Goal: Navigation & Orientation: Find specific page/section

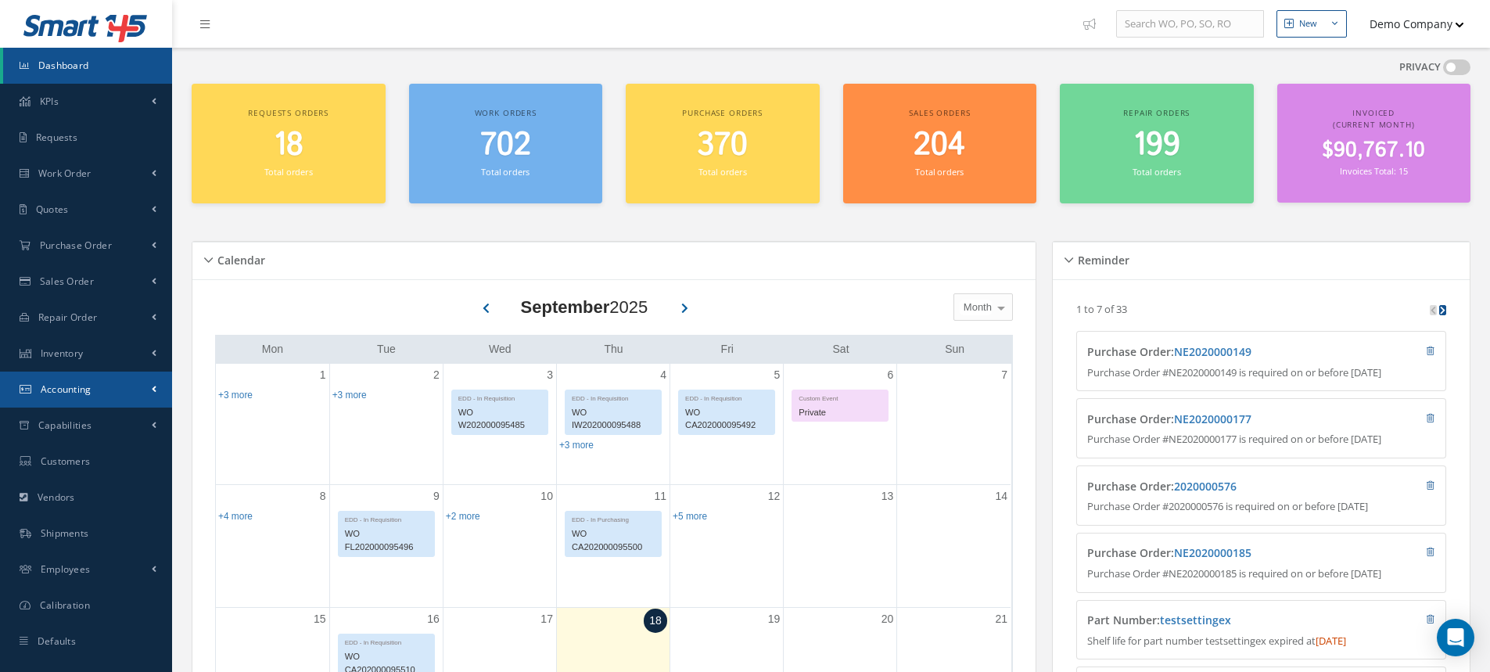
click at [118, 393] on link "Accounting" at bounding box center [86, 390] width 172 height 36
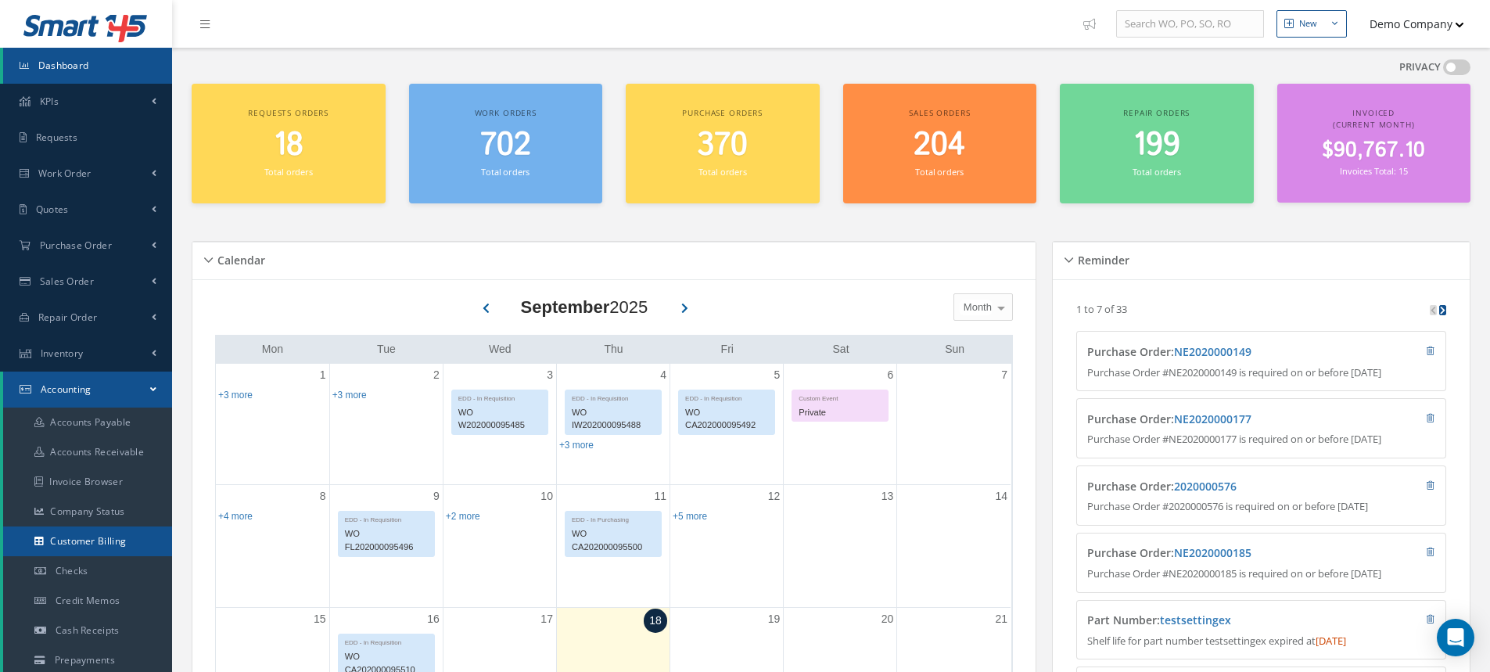
scroll to position [156, 0]
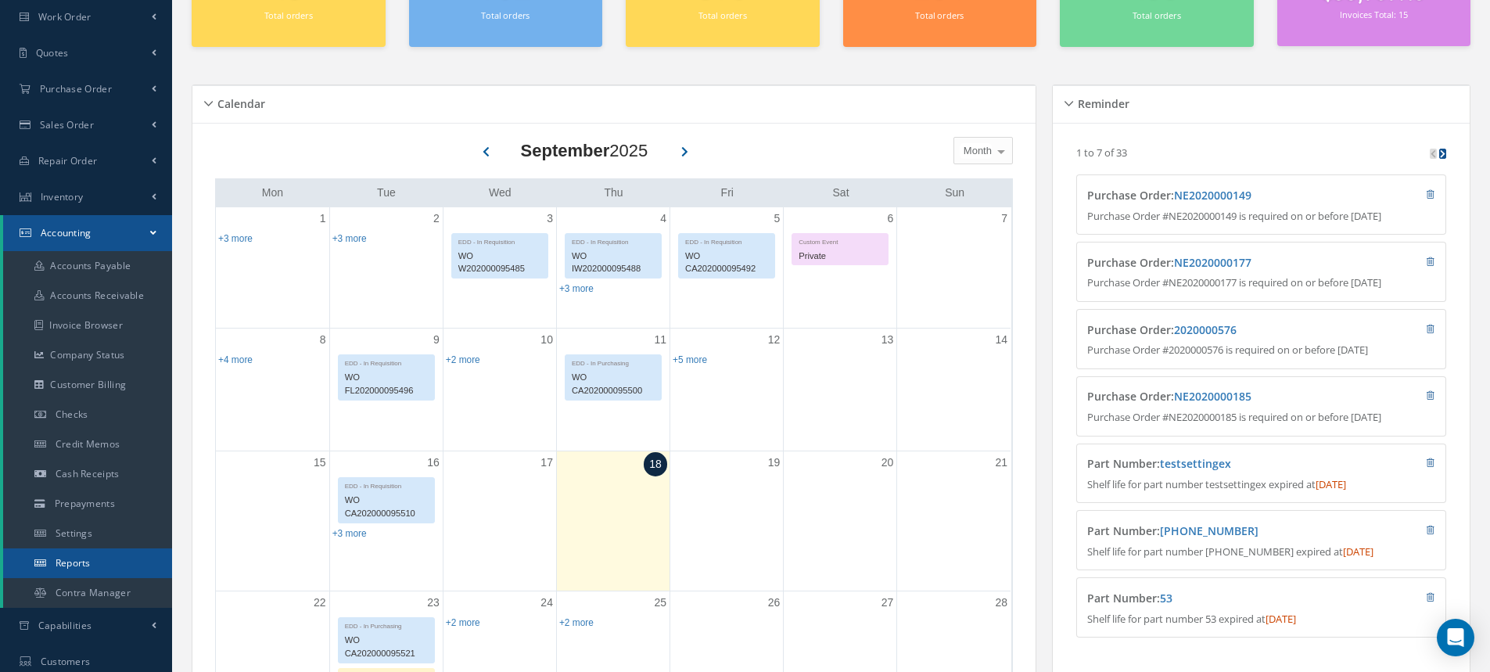
click at [124, 570] on link "Reports" at bounding box center [87, 563] width 169 height 30
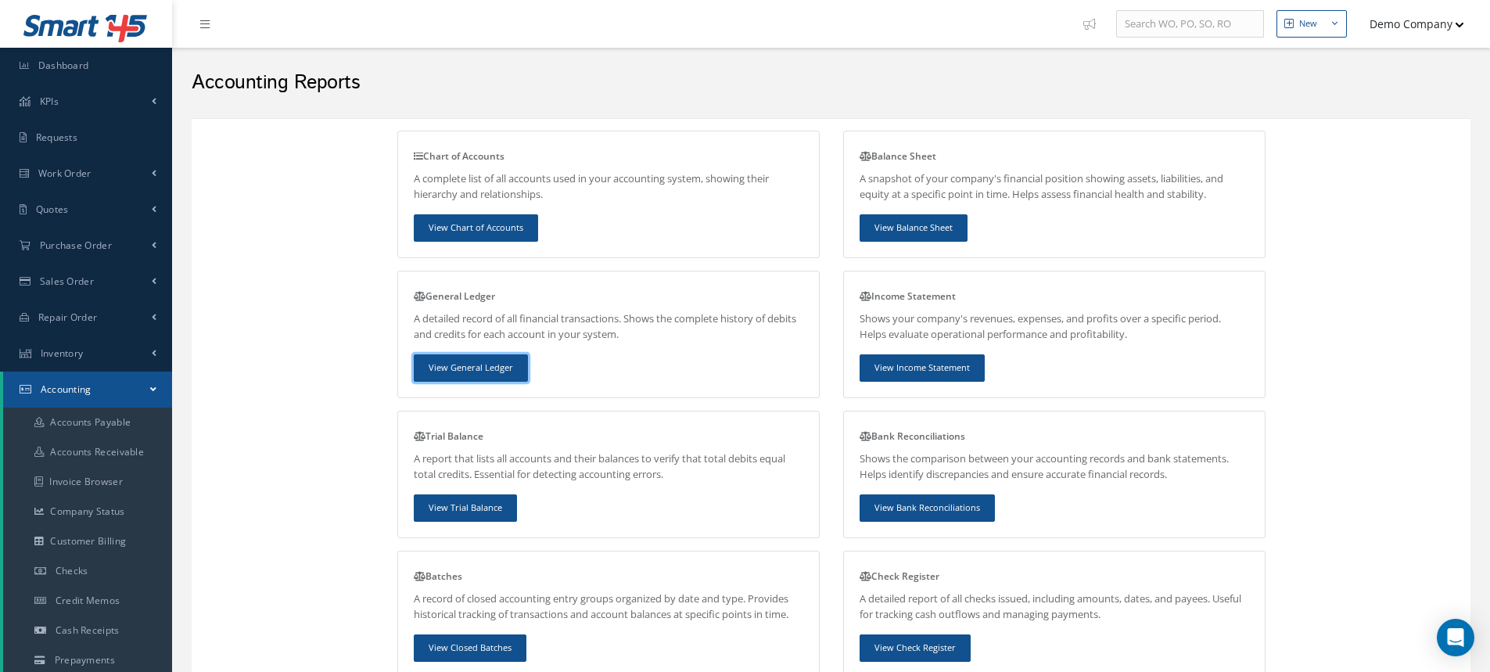
click at [475, 369] on link "View General Ledger" at bounding box center [471, 367] width 114 height 27
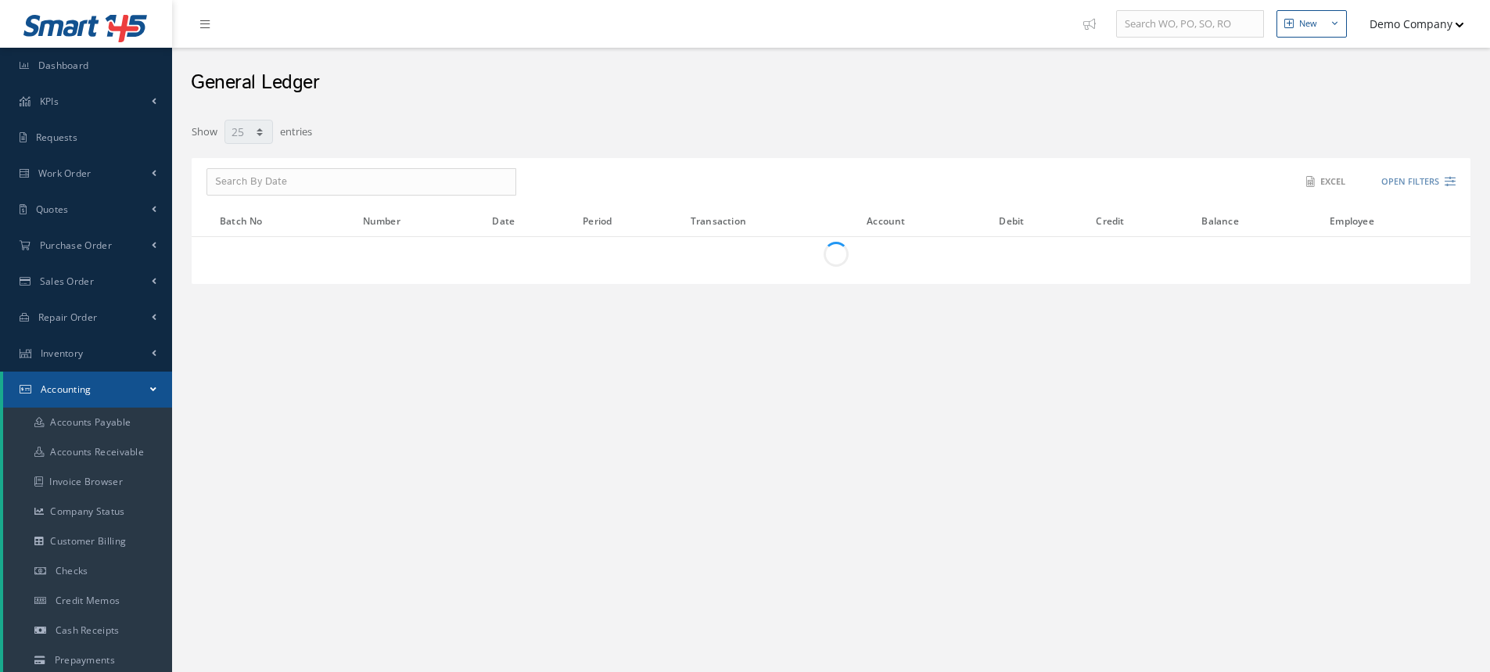
select select "25"
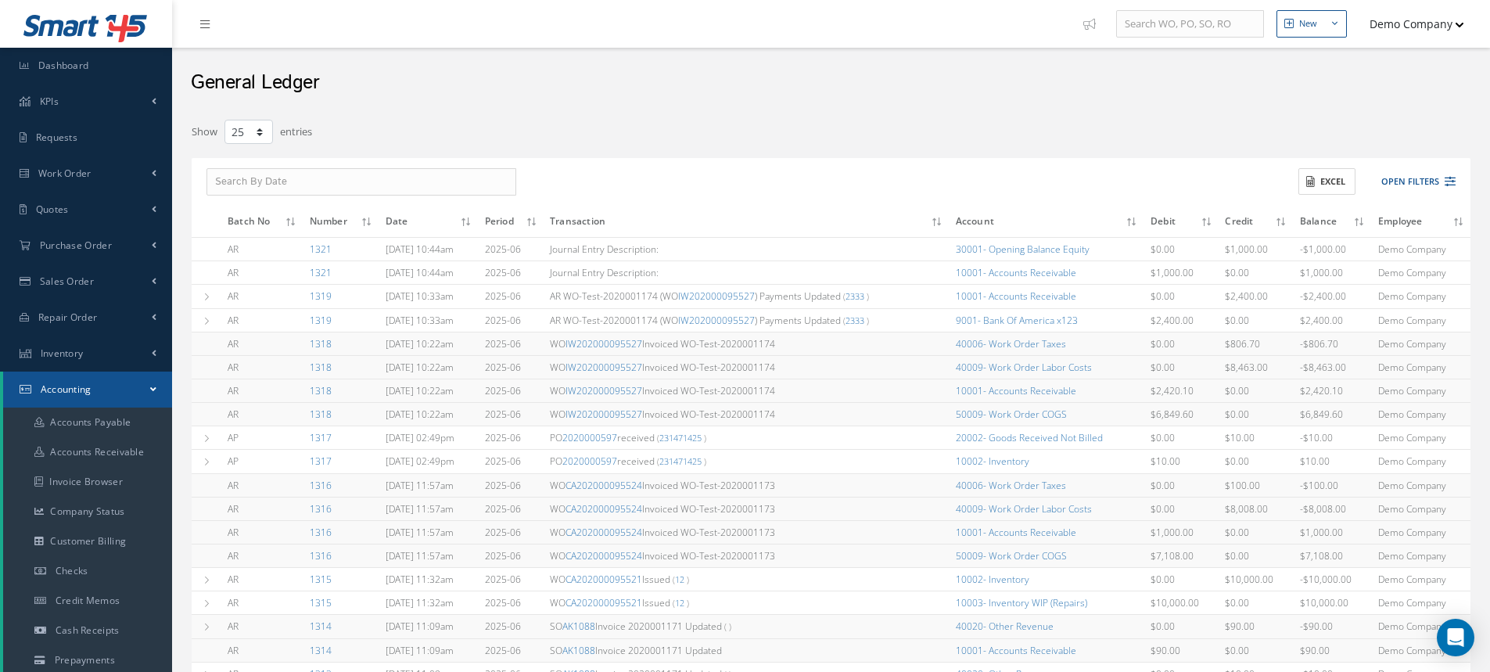
drag, startPoint x: 436, startPoint y: 248, endPoint x: 499, endPoint y: 250, distance: 62.6
click at [479, 250] on td "18/09/2025 10:44am" at bounding box center [428, 249] width 99 height 23
drag, startPoint x: 437, startPoint y: 272, endPoint x: 510, endPoint y: 275, distance: 72.8
click at [510, 275] on tr "AR 1321 18/09/2025 10:44am 2025-06 Journal Entry Description: 10001- Accounts R…" at bounding box center [831, 272] width 1279 height 23
click at [684, 348] on span "WO IW202000095527 Invoiced WO-Test-2020001174" at bounding box center [662, 343] width 225 height 13
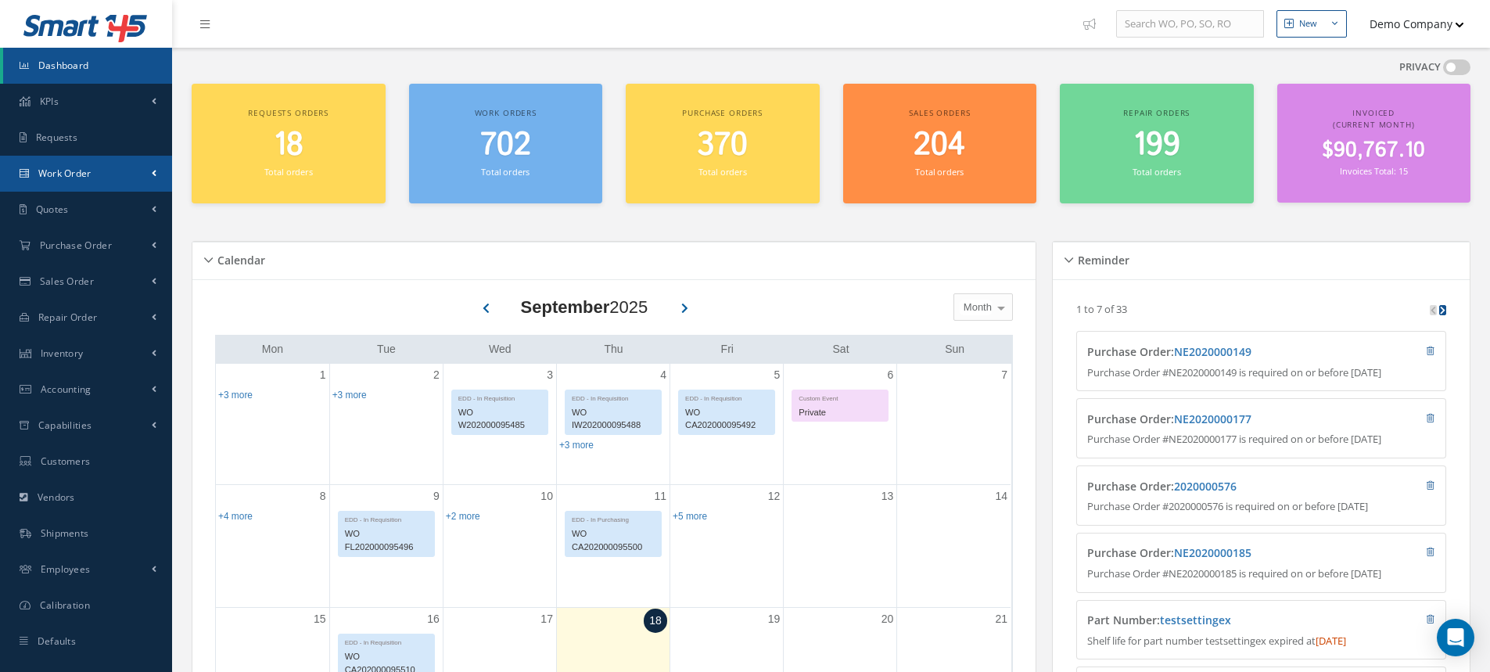
click at [103, 174] on link "Work Order" at bounding box center [86, 174] width 172 height 36
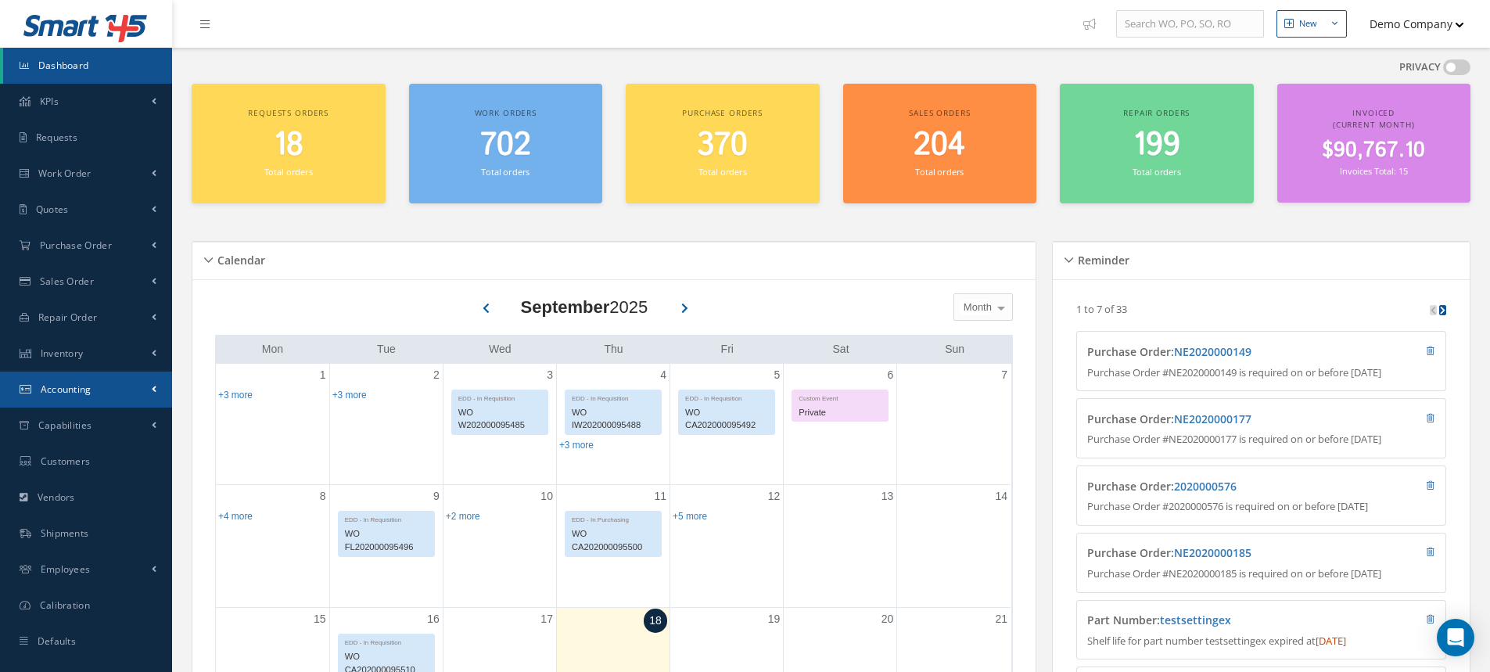
click at [140, 393] on link "Accounting" at bounding box center [86, 390] width 172 height 36
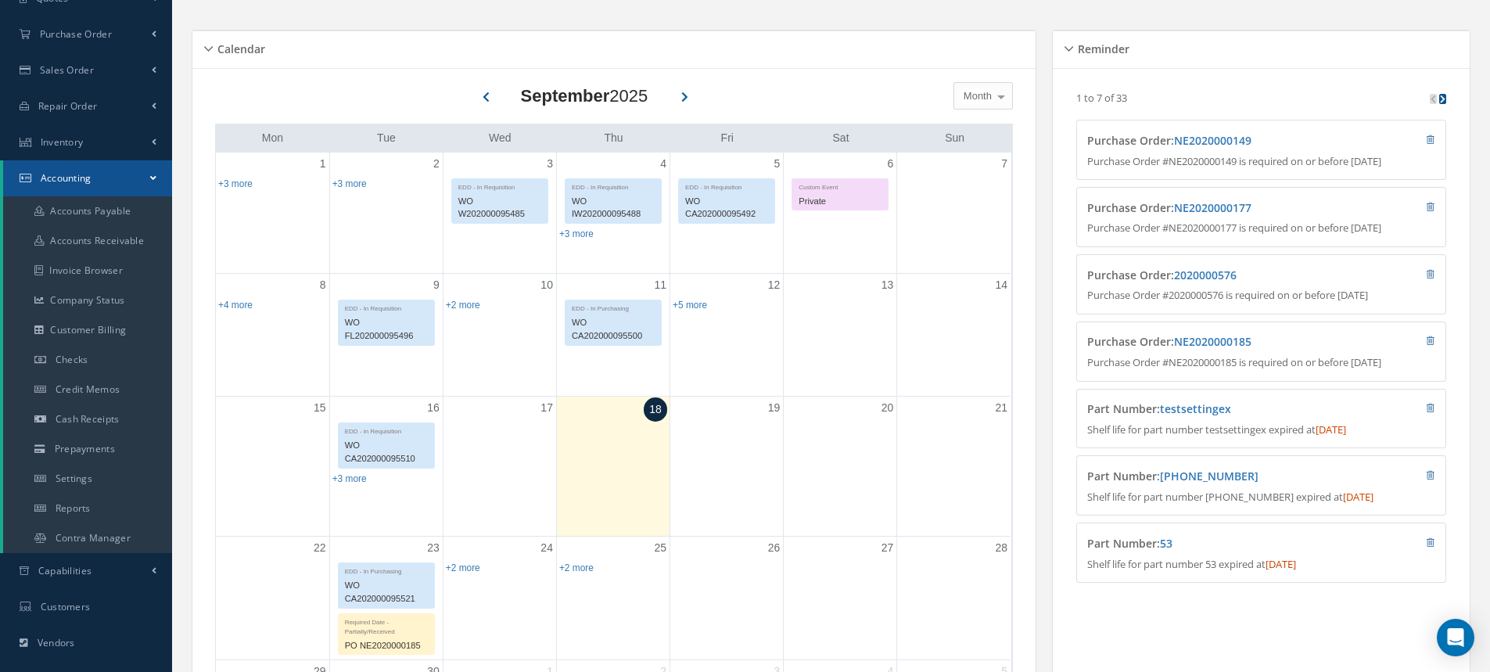
scroll to position [212, 0]
click at [78, 475] on span "Settings" at bounding box center [74, 477] width 37 height 13
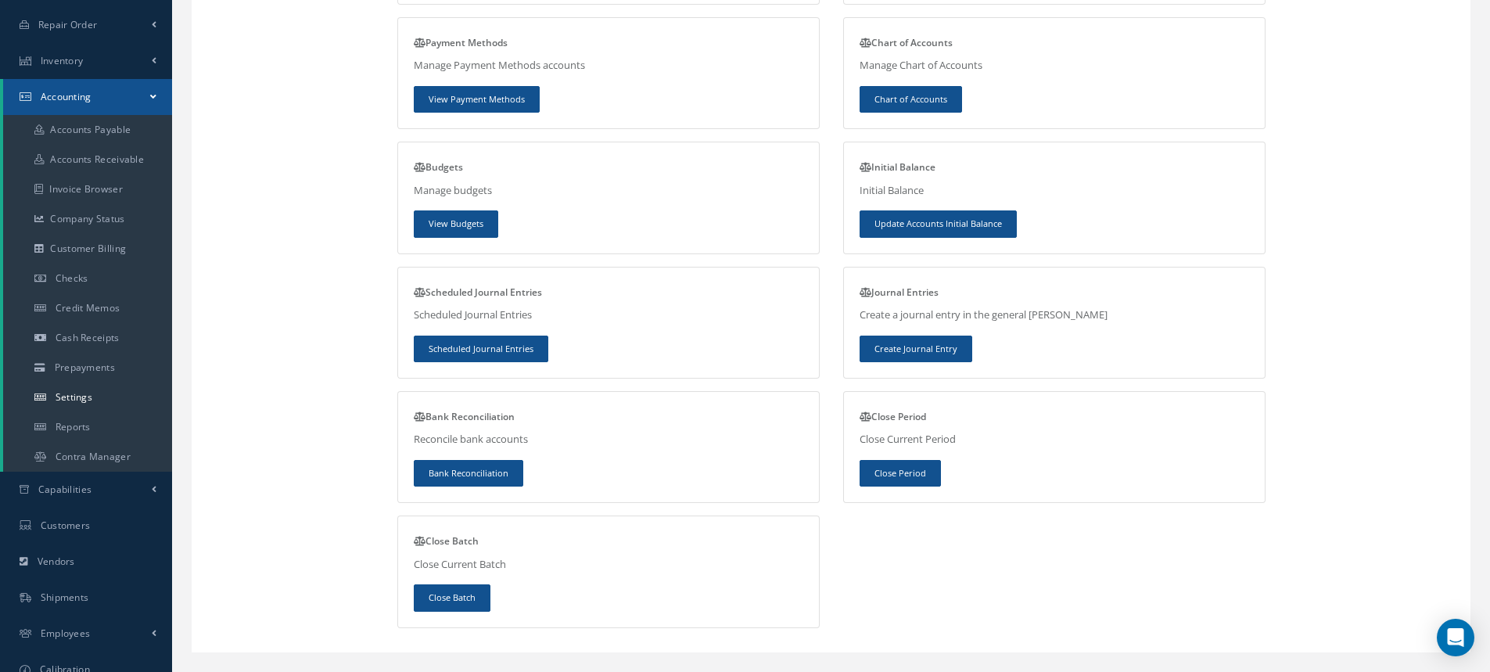
scroll to position [296, 0]
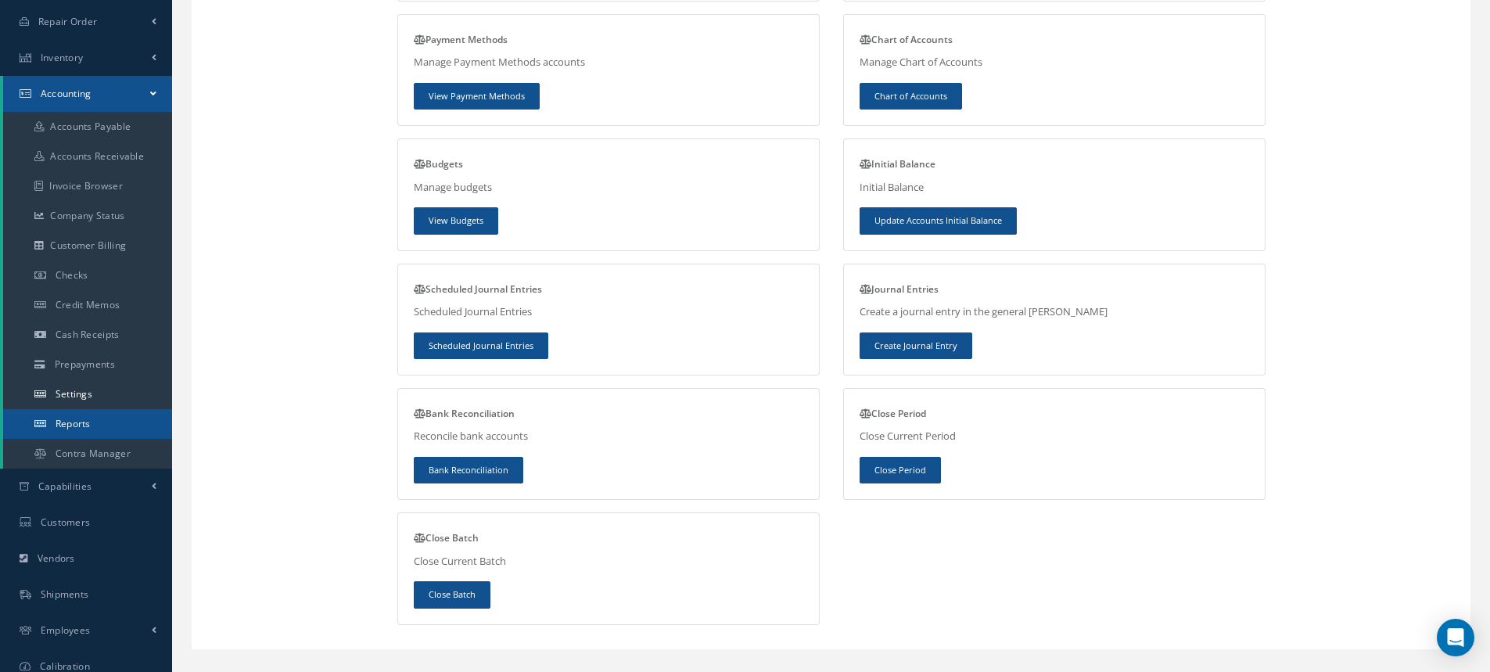
click at [149, 427] on link "Reports" at bounding box center [87, 424] width 169 height 30
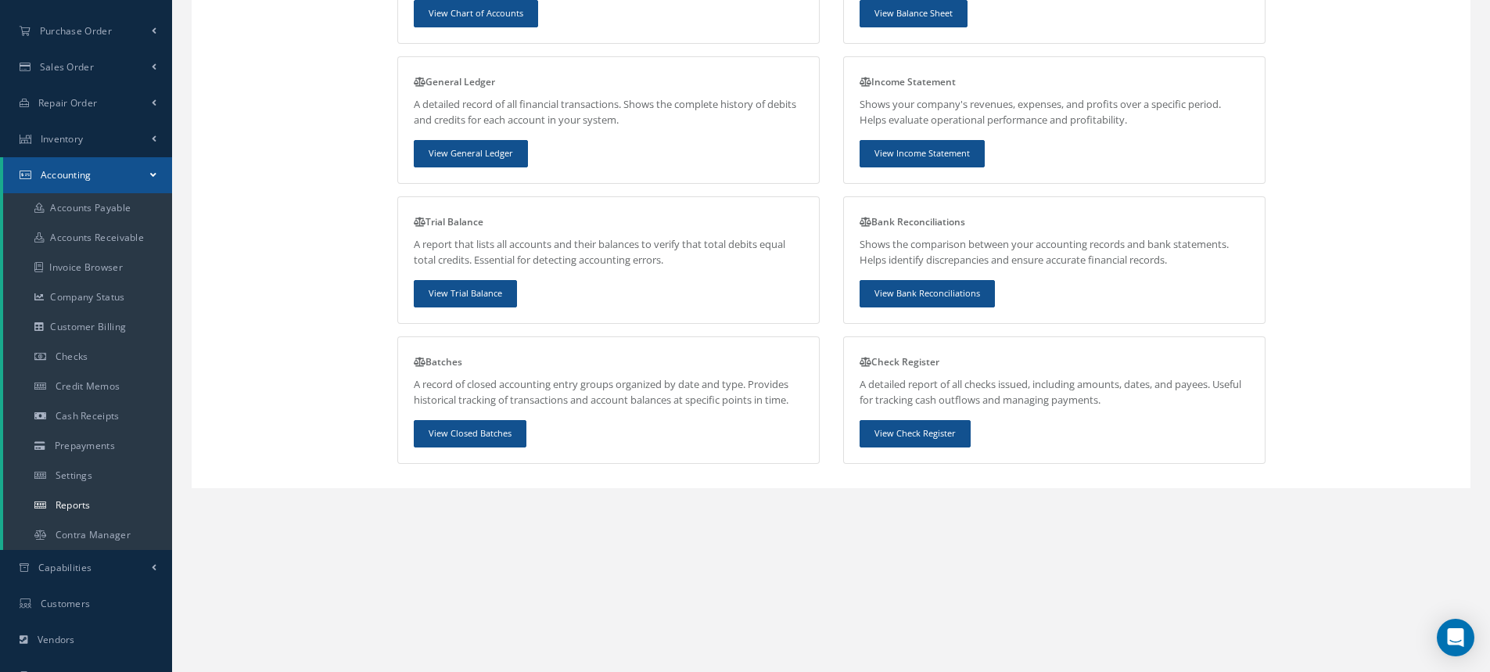
scroll to position [216, 0]
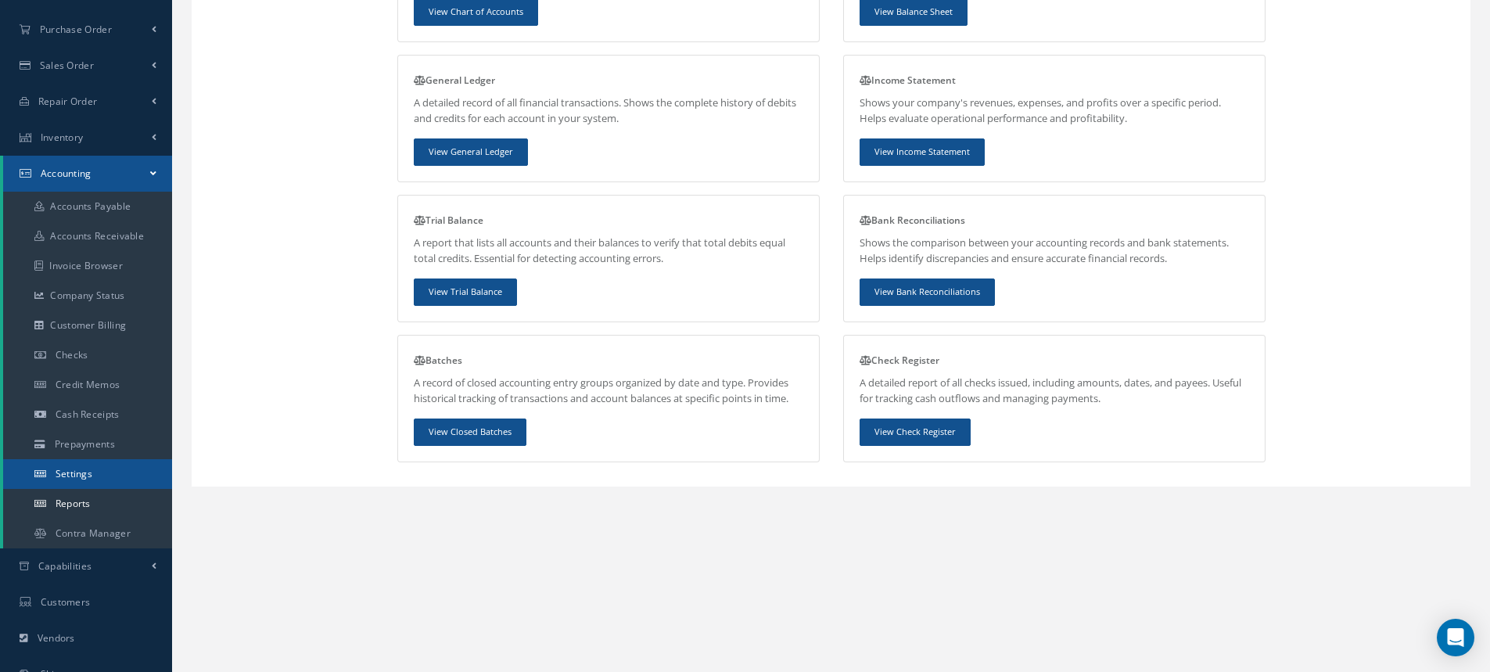
click at [134, 477] on link "Settings" at bounding box center [87, 474] width 169 height 30
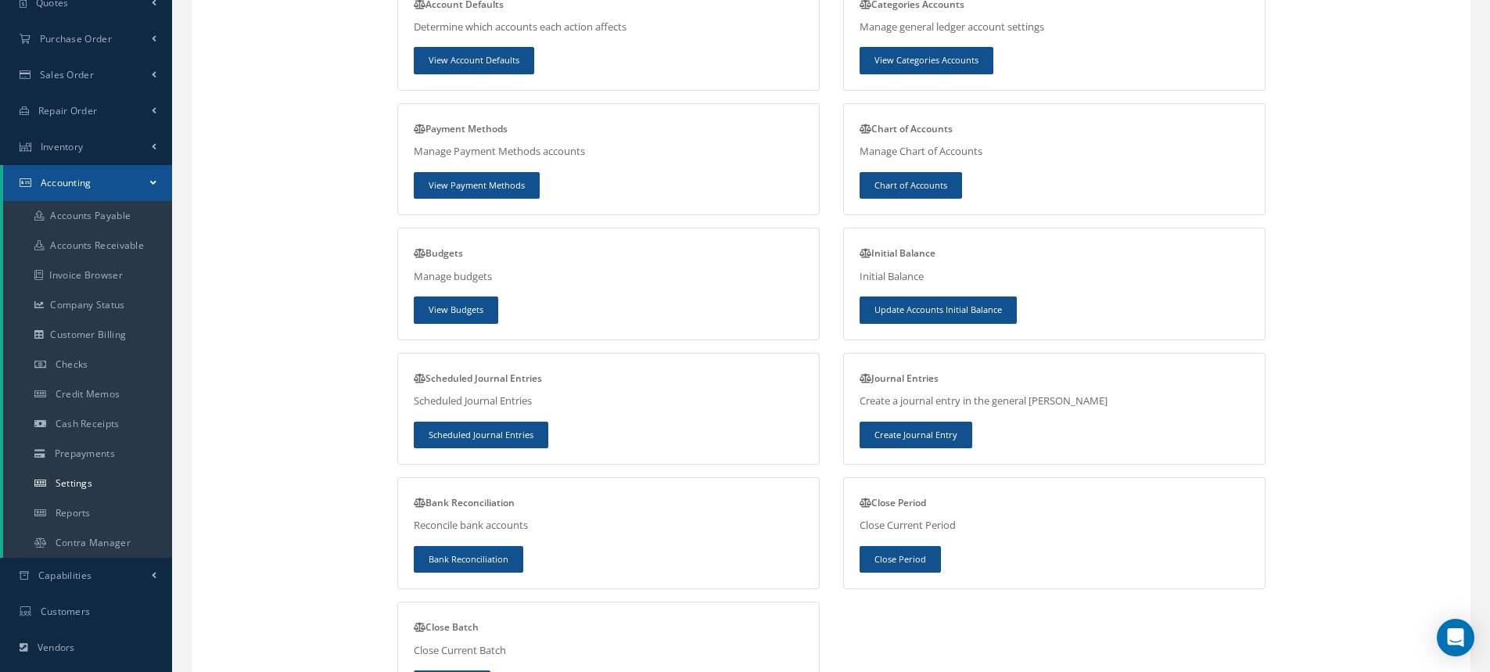
scroll to position [207, 0]
click at [490, 439] on link "Scheduled Journal Entries" at bounding box center [481, 434] width 135 height 27
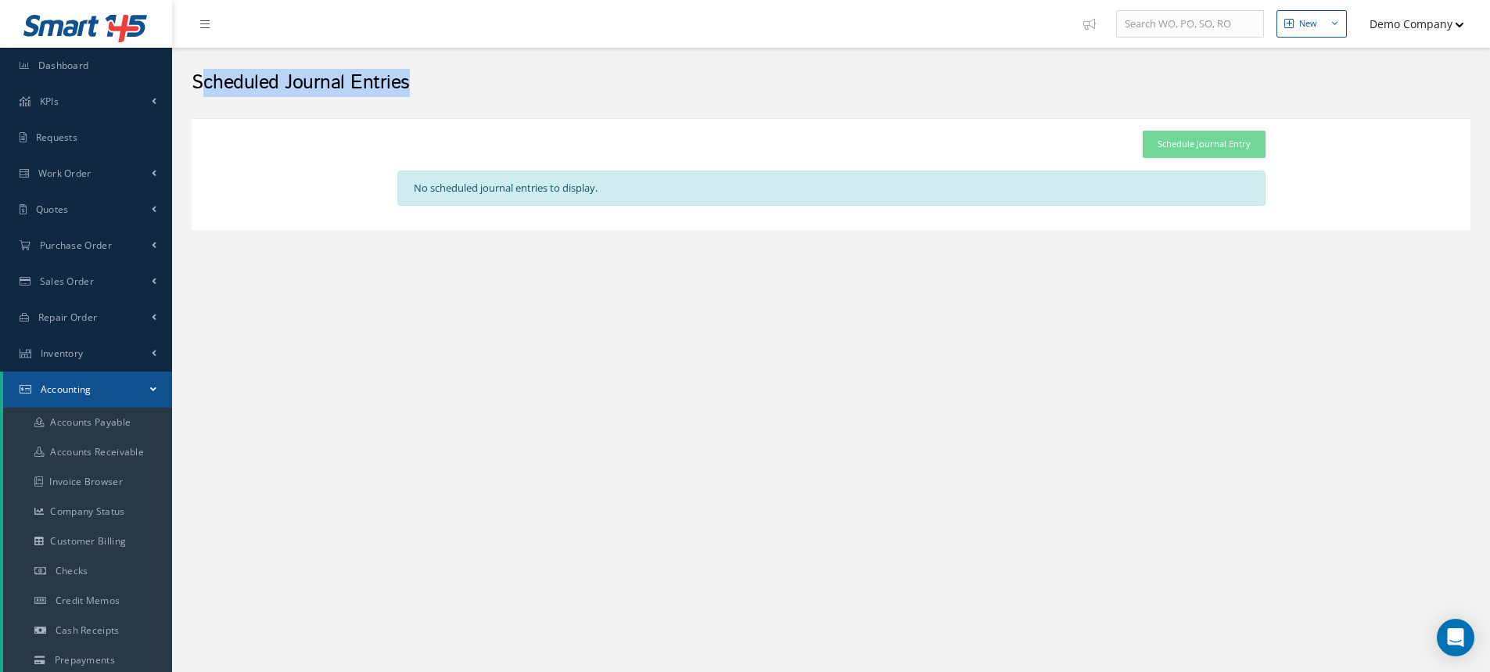
drag, startPoint x: 436, startPoint y: 86, endPoint x: 212, endPoint y: 82, distance: 223.8
click at [193, 81] on h2 "Scheduled Journal Entries" at bounding box center [831, 82] width 1279 height 23
